Goal: Navigation & Orientation: Find specific page/section

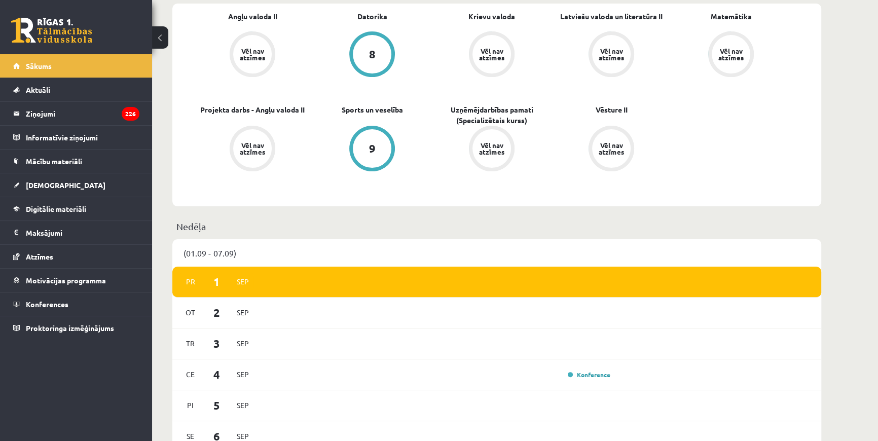
scroll to position [322, 0]
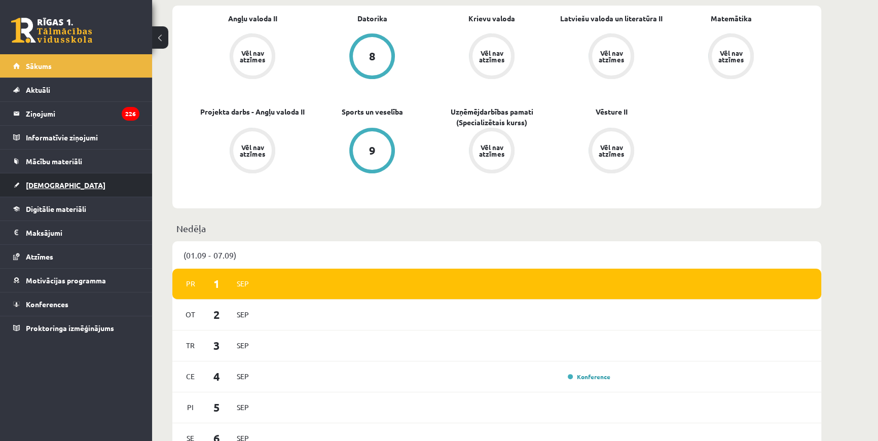
click at [70, 186] on link "[DEMOGRAPHIC_DATA]" at bounding box center [76, 184] width 126 height 23
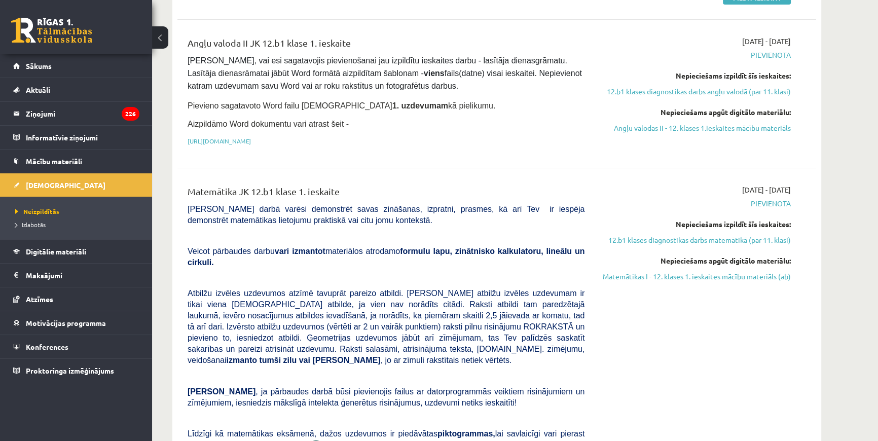
scroll to position [138, 0]
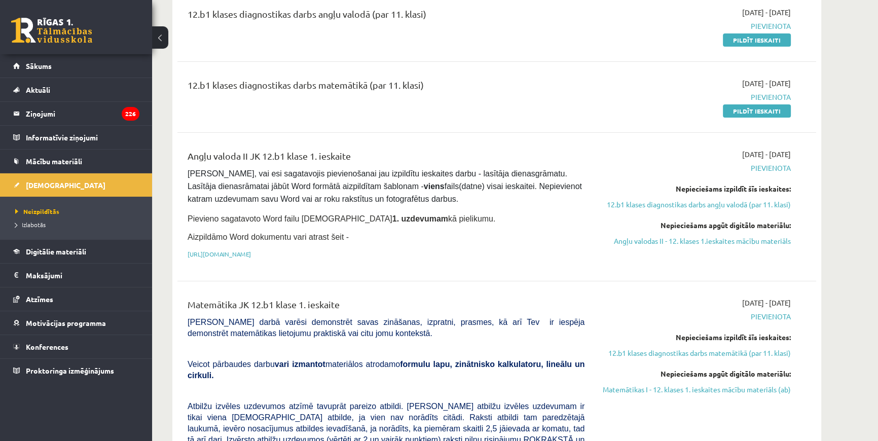
drag, startPoint x: 188, startPoint y: 300, endPoint x: 340, endPoint y: 300, distance: 152.5
click at [340, 300] on div "Matemātika JK 12.b1 klase 1. ieskaite" at bounding box center [386, 306] width 397 height 19
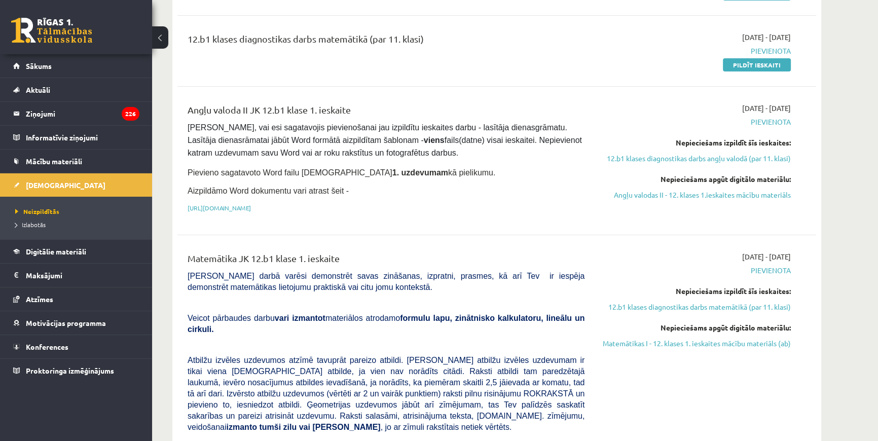
scroll to position [322, 0]
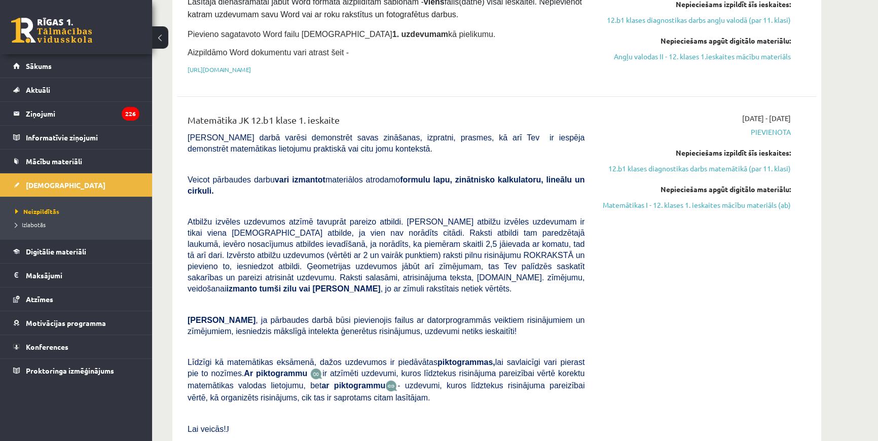
click at [253, 113] on div "Matemātika JK 12.b1 klase 1. ieskaite" at bounding box center [386, 122] width 397 height 19
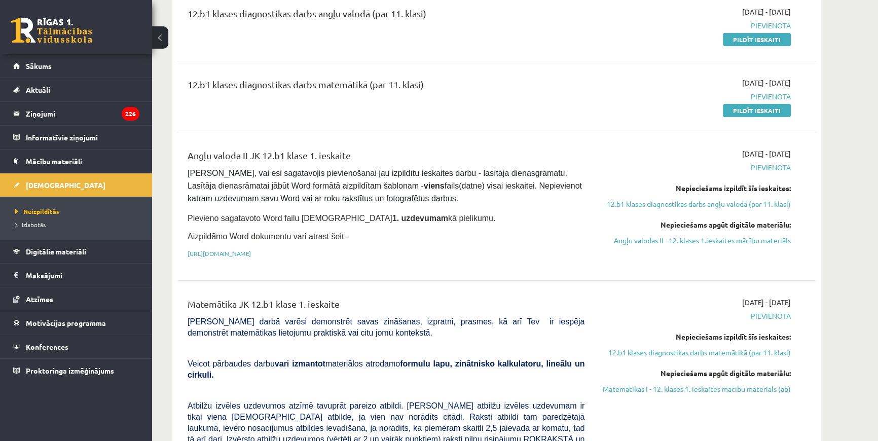
scroll to position [0, 0]
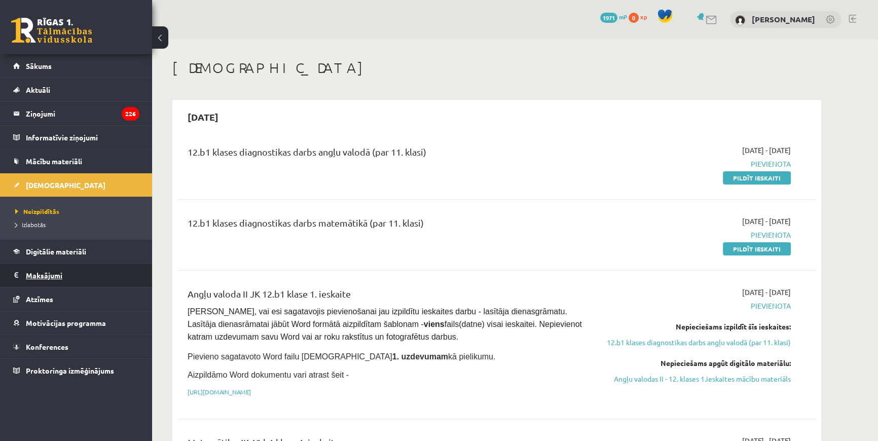
click at [48, 269] on legend "Maksājumi 0" at bounding box center [83, 275] width 114 height 23
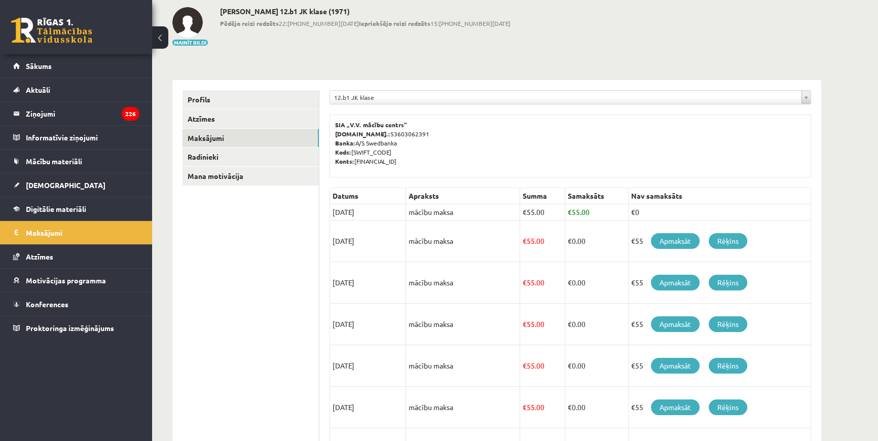
scroll to position [46, 0]
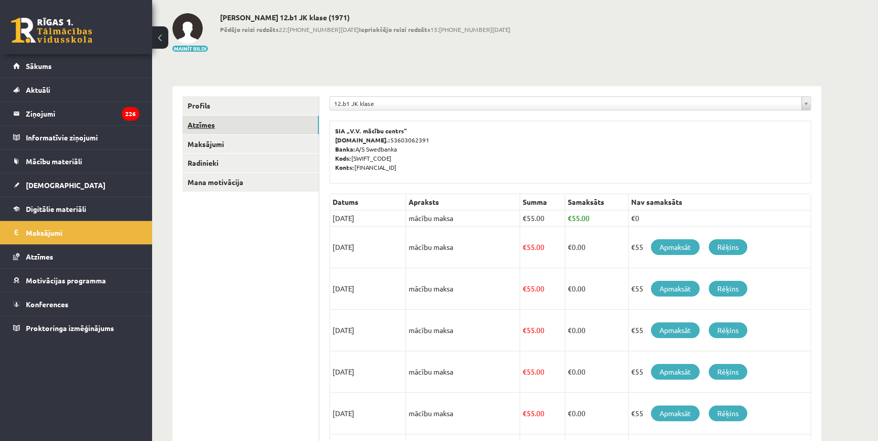
click at [216, 123] on link "Atzīmes" at bounding box center [250, 125] width 136 height 19
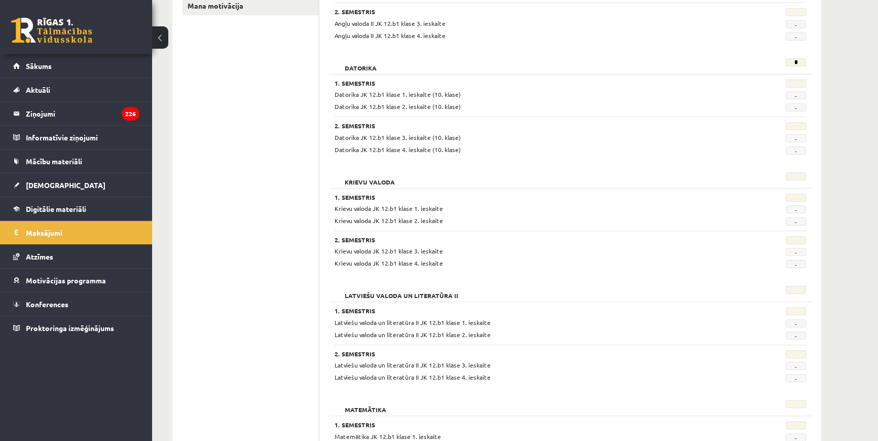
scroll to position [84, 0]
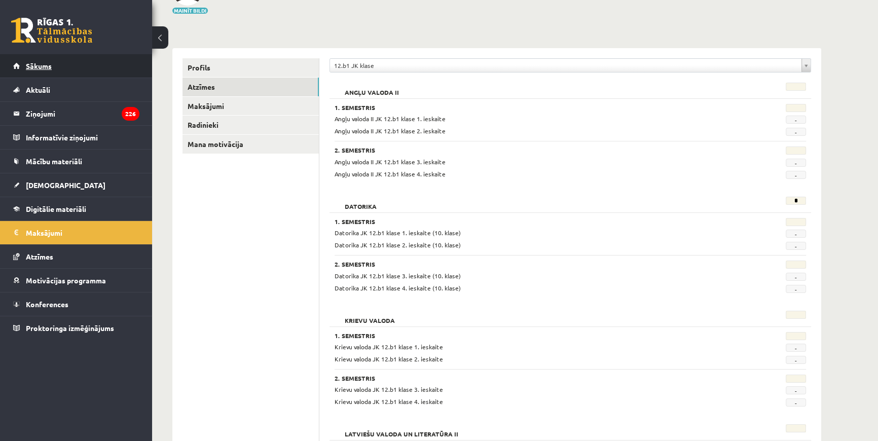
click at [64, 62] on link "Sākums" at bounding box center [76, 65] width 126 height 23
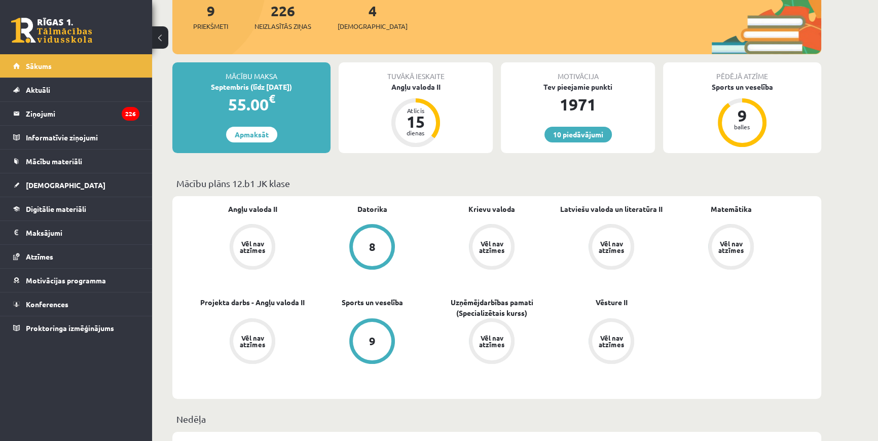
scroll to position [115, 0]
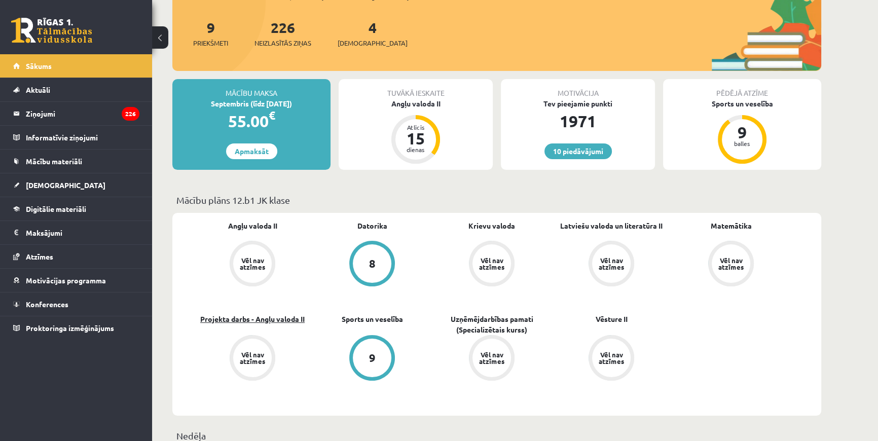
click at [229, 316] on link "Projekta darbs - Angļu valoda II" at bounding box center [252, 319] width 104 height 11
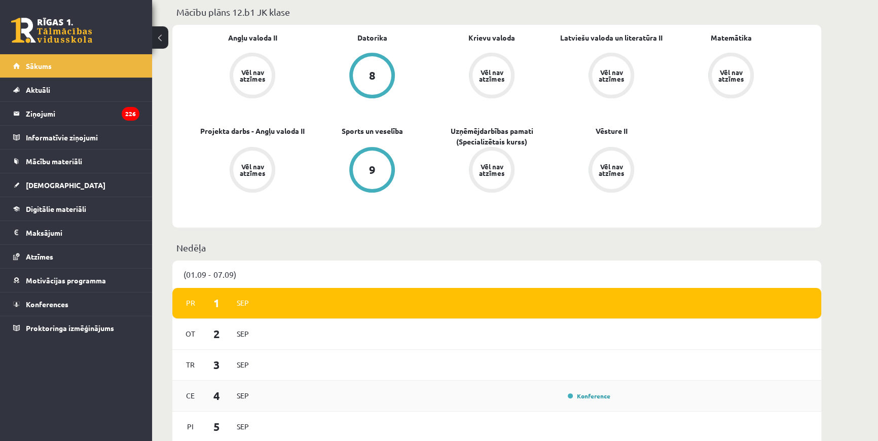
scroll to position [138, 0]
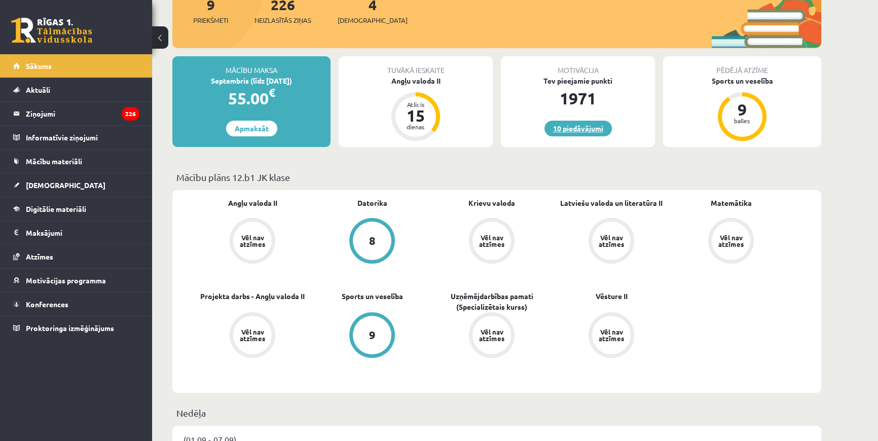
click at [570, 124] on link "10 piedāvājumi" at bounding box center [577, 129] width 67 height 16
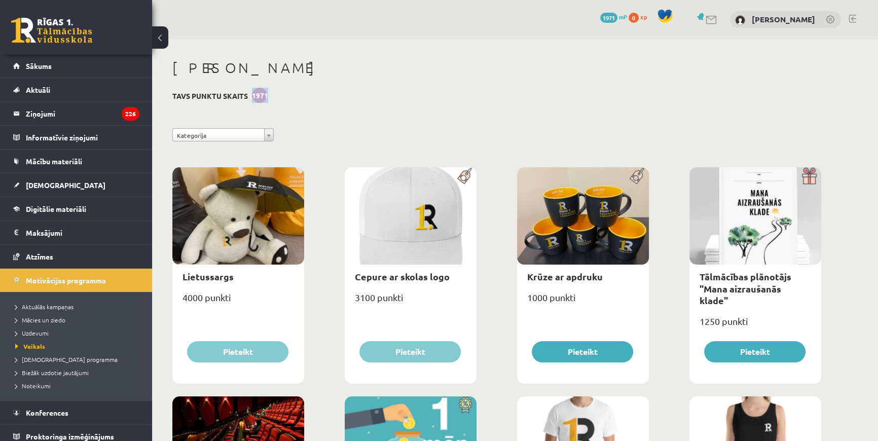
drag, startPoint x: 253, startPoint y: 94, endPoint x: 280, endPoint y: 96, distance: 27.4
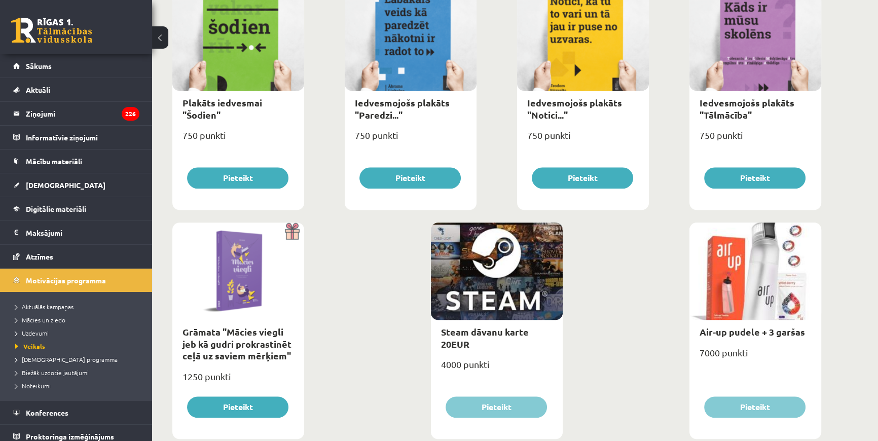
scroll to position [1105, 0]
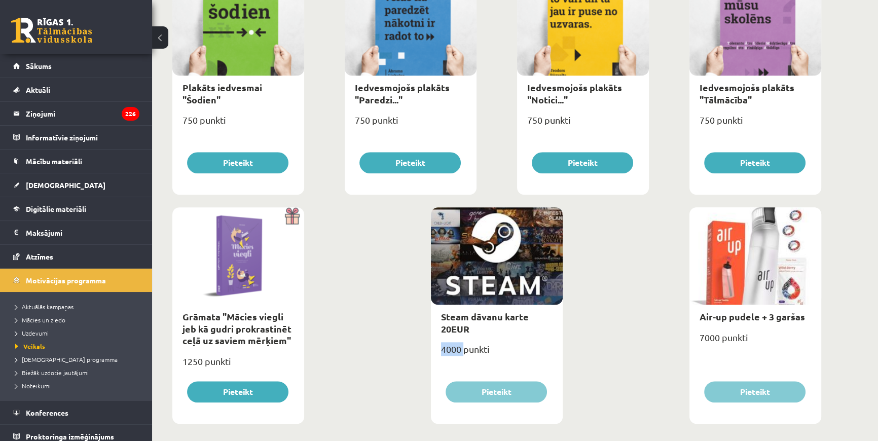
drag, startPoint x: 440, startPoint y: 350, endPoint x: 463, endPoint y: 349, distance: 22.3
click at [463, 349] on div "4000 punkti" at bounding box center [497, 353] width 132 height 25
click at [462, 349] on div "4000 punkti" at bounding box center [497, 353] width 132 height 25
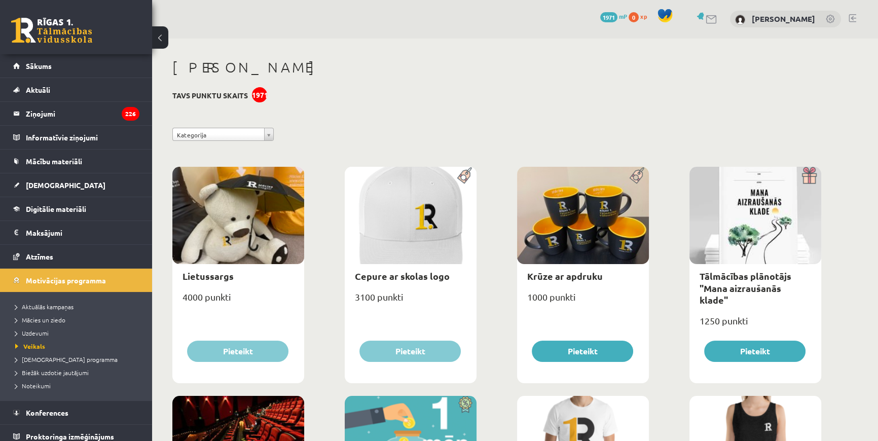
scroll to position [0, 0]
click at [58, 281] on span "Motivācijas programma" at bounding box center [66, 280] width 80 height 9
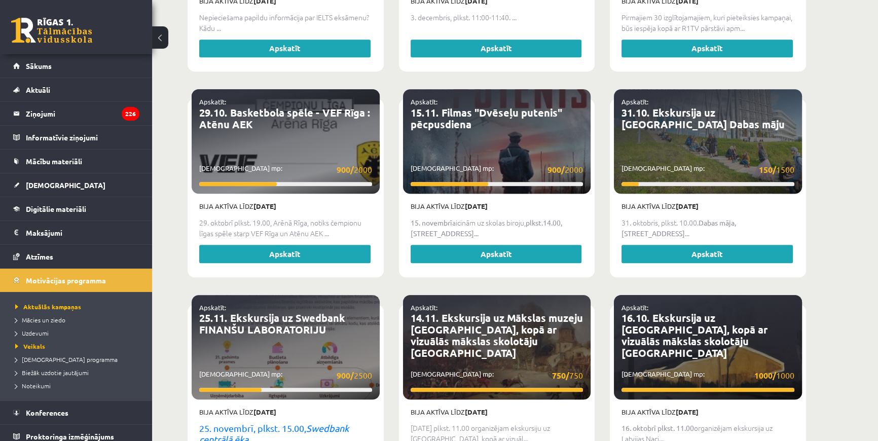
scroll to position [1089, 0]
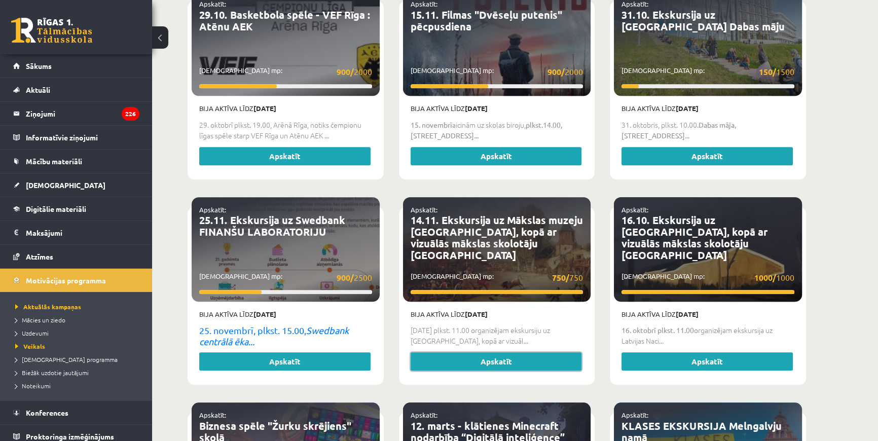
click at [483, 352] on link "Apskatīt" at bounding box center [495, 361] width 171 height 18
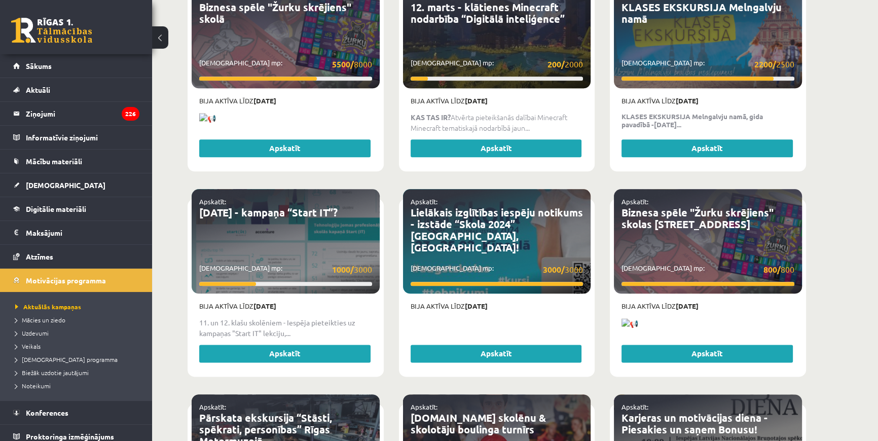
scroll to position [1641, 0]
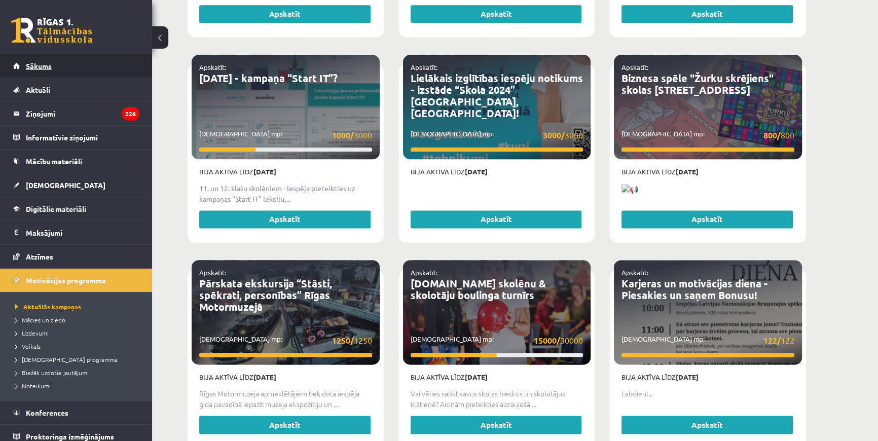
click at [30, 59] on link "Sākums" at bounding box center [76, 65] width 126 height 23
